Goal: Transaction & Acquisition: Register for event/course

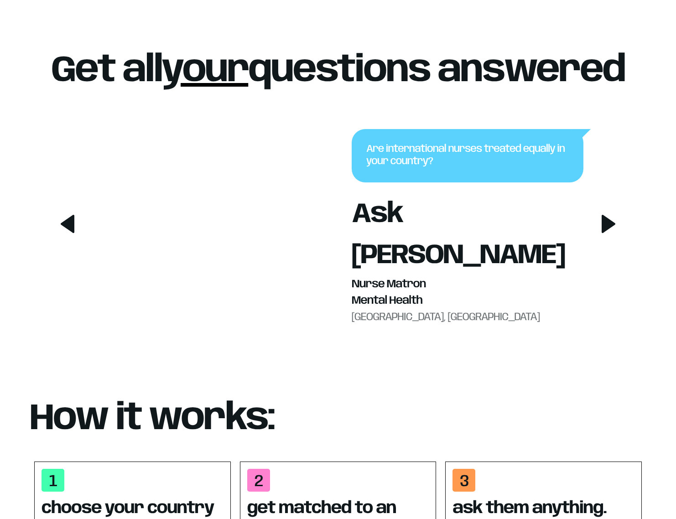
scroll to position [453, 0]
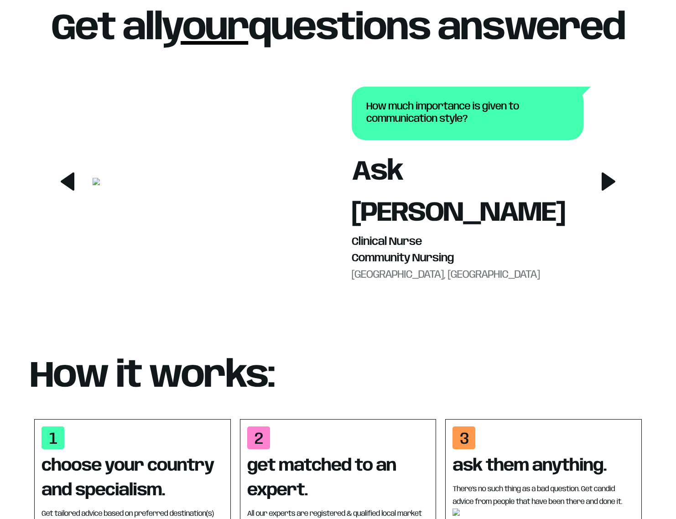
click at [606, 191] on icon at bounding box center [609, 181] width 14 height 18
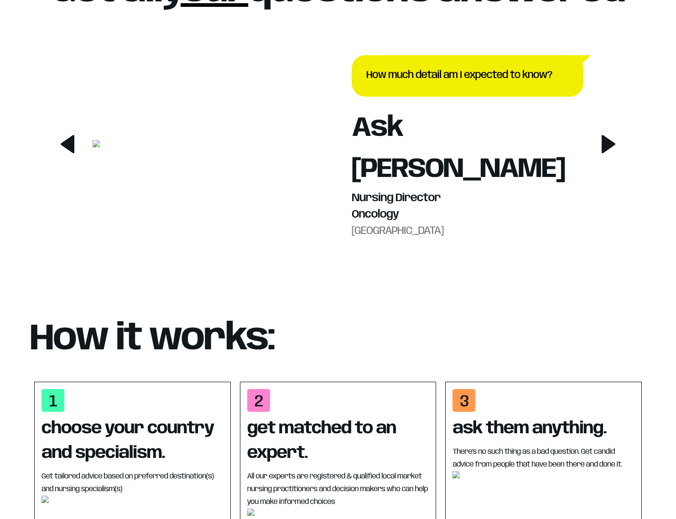
click at [606, 153] on icon at bounding box center [609, 144] width 14 height 18
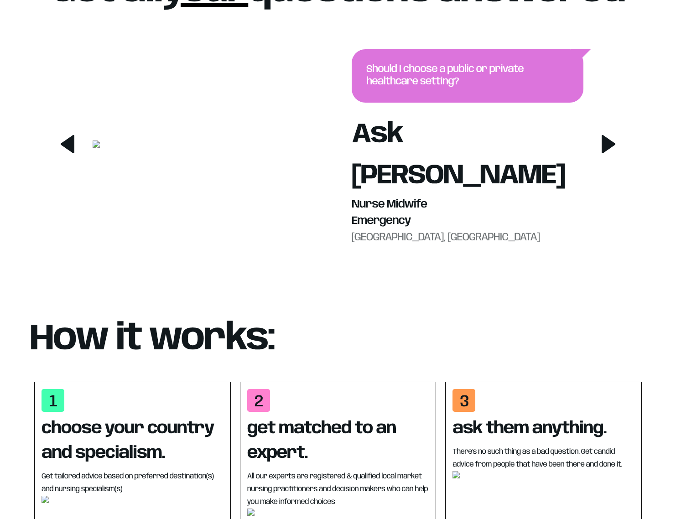
click at [606, 153] on icon at bounding box center [609, 144] width 14 height 18
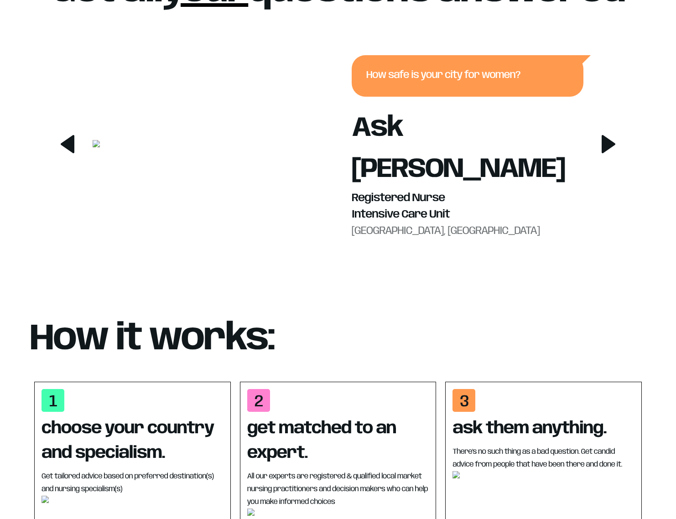
click at [606, 153] on icon at bounding box center [609, 144] width 14 height 18
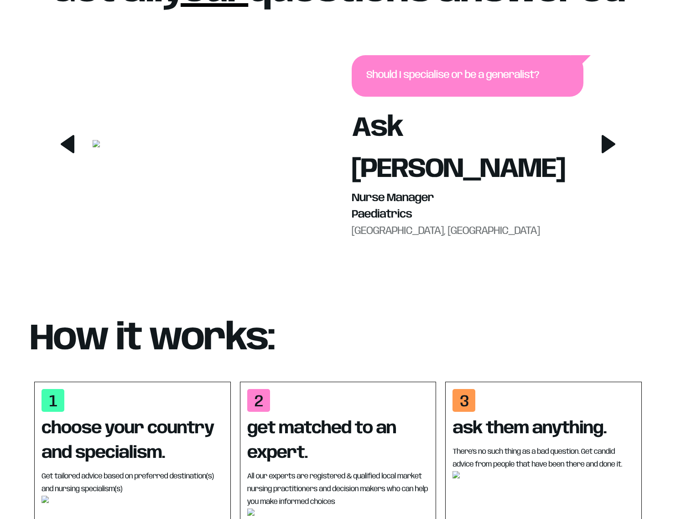
click at [606, 153] on icon at bounding box center [609, 144] width 14 height 18
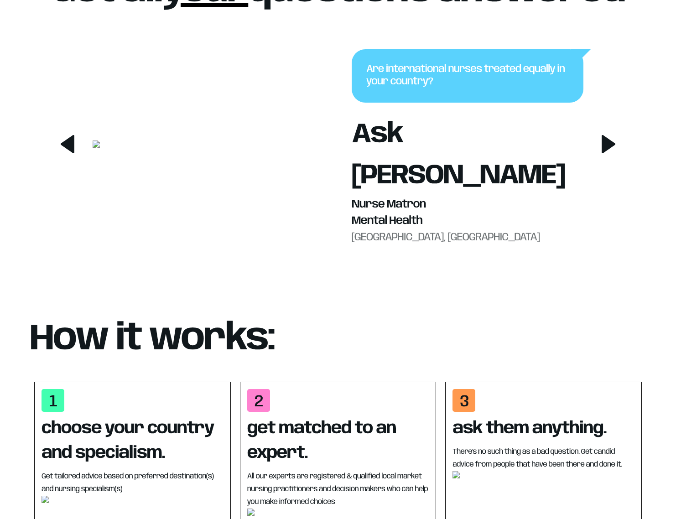
click at [606, 153] on icon at bounding box center [609, 144] width 14 height 18
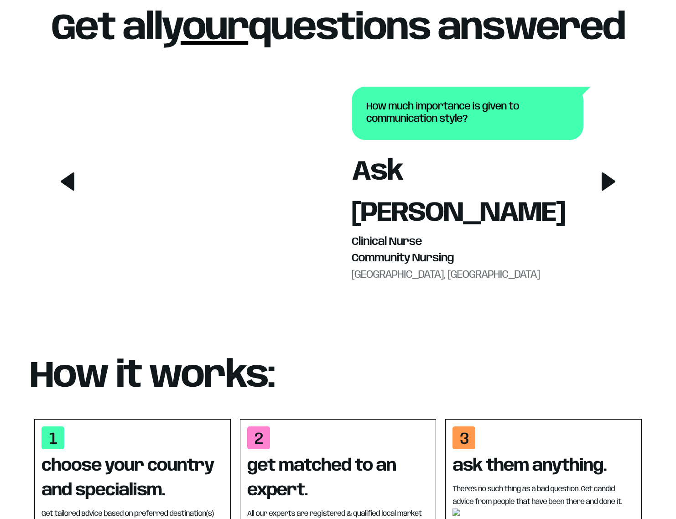
click at [606, 191] on icon at bounding box center [609, 181] width 14 height 18
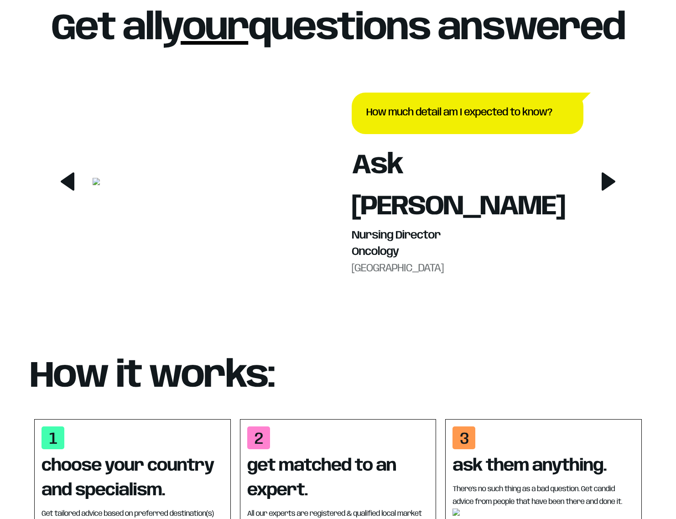
click at [606, 191] on icon at bounding box center [609, 181] width 14 height 18
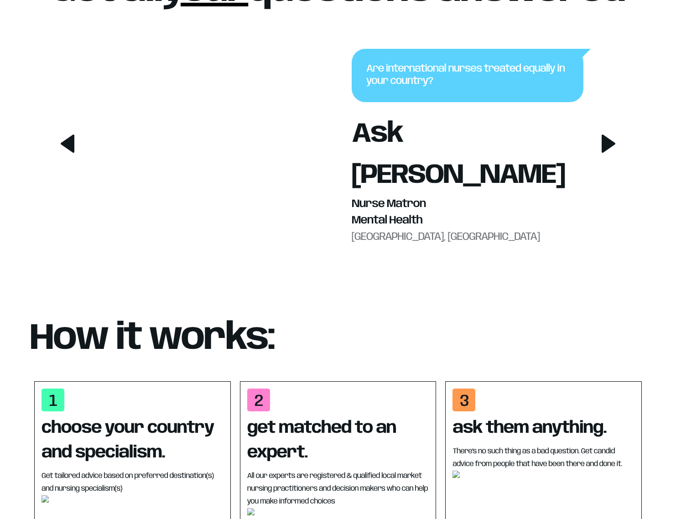
scroll to position [0, 0]
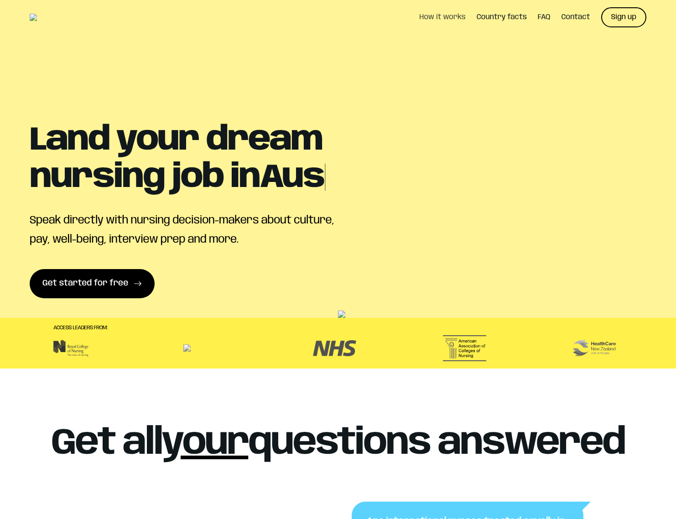
click at [452, 21] on link "How it works" at bounding box center [443, 17] width 46 height 7
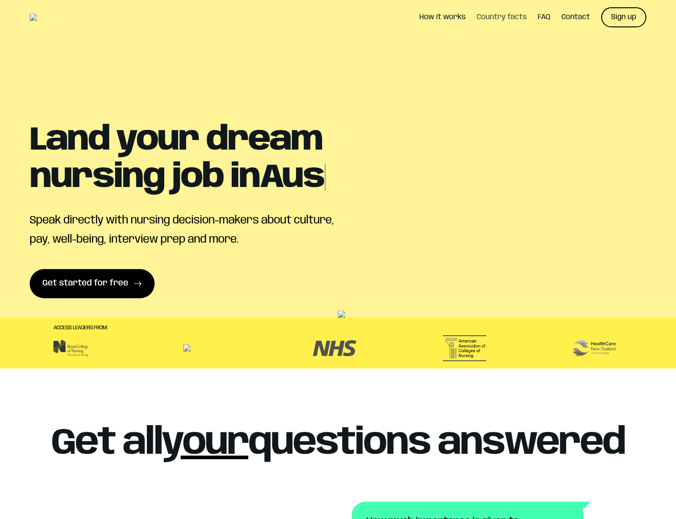
click at [491, 15] on link "Country facts" at bounding box center [502, 17] width 50 height 7
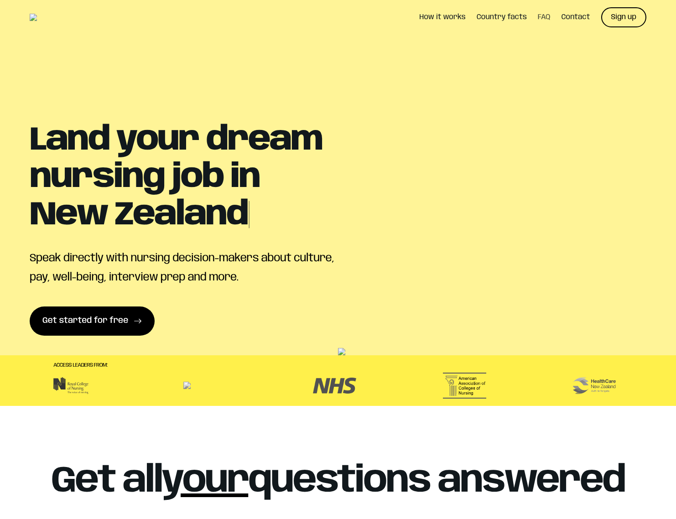
click at [541, 15] on link "FAQ" at bounding box center [544, 17] width 13 height 7
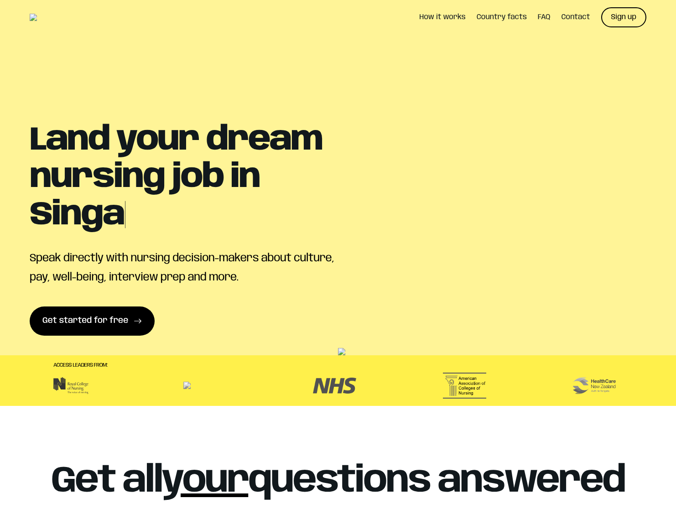
click at [572, 10] on ul "How it works Country facts FAQ Contact Sign up" at bounding box center [533, 17] width 227 height 35
click at [572, 18] on link "Contact" at bounding box center [576, 17] width 29 height 7
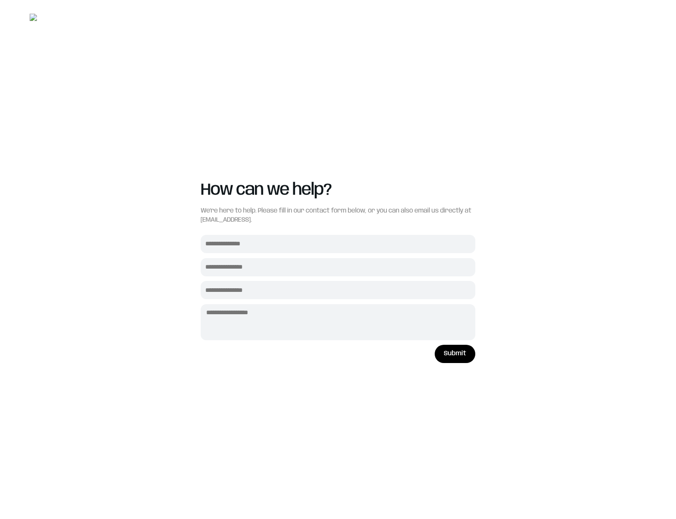
click at [68, 14] on img at bounding box center [64, 17] width 68 height 7
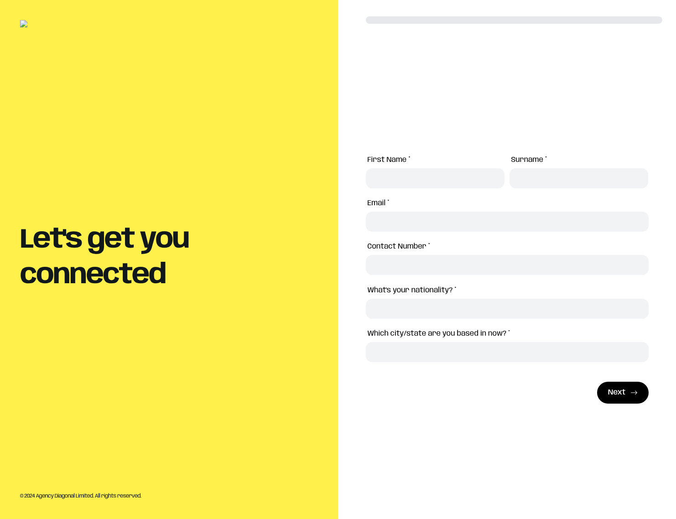
click at [399, 183] on input "First Name *" at bounding box center [436, 178] width 130 height 20
click at [414, 215] on input "Email *" at bounding box center [508, 222] width 274 height 20
click at [418, 261] on input "Contact Number *" at bounding box center [508, 265] width 274 height 20
click at [622, 393] on div "Next" at bounding box center [616, 393] width 17 height 20
